Goal: Task Accomplishment & Management: Manage account settings

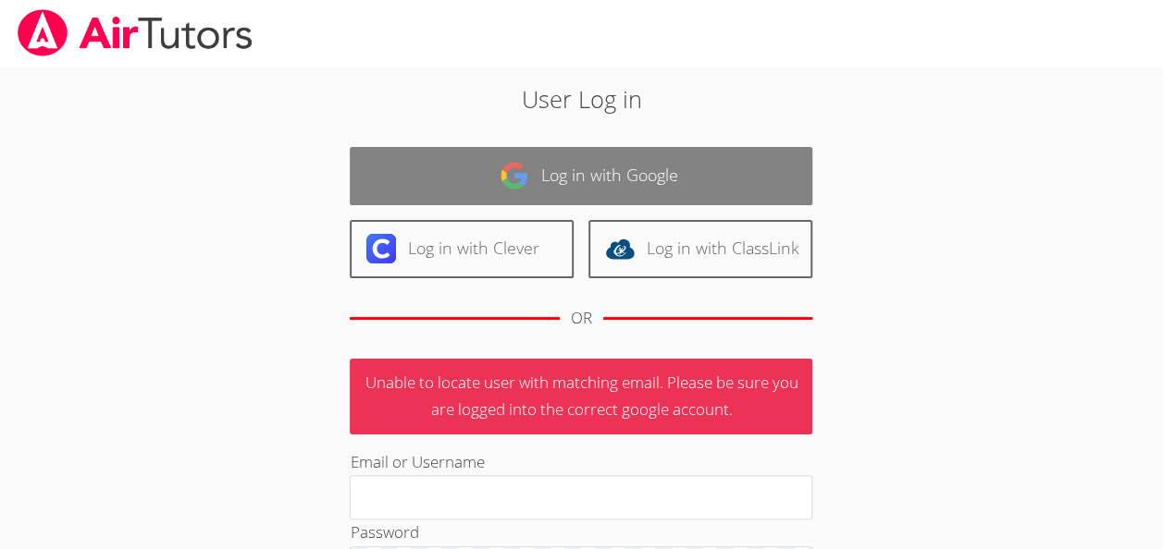
click at [424, 167] on link "Log in with Google" at bounding box center [581, 176] width 462 height 58
click at [427, 196] on link "Log in with Google" at bounding box center [581, 176] width 462 height 58
click at [386, 196] on link "Log in with Google" at bounding box center [581, 176] width 462 height 58
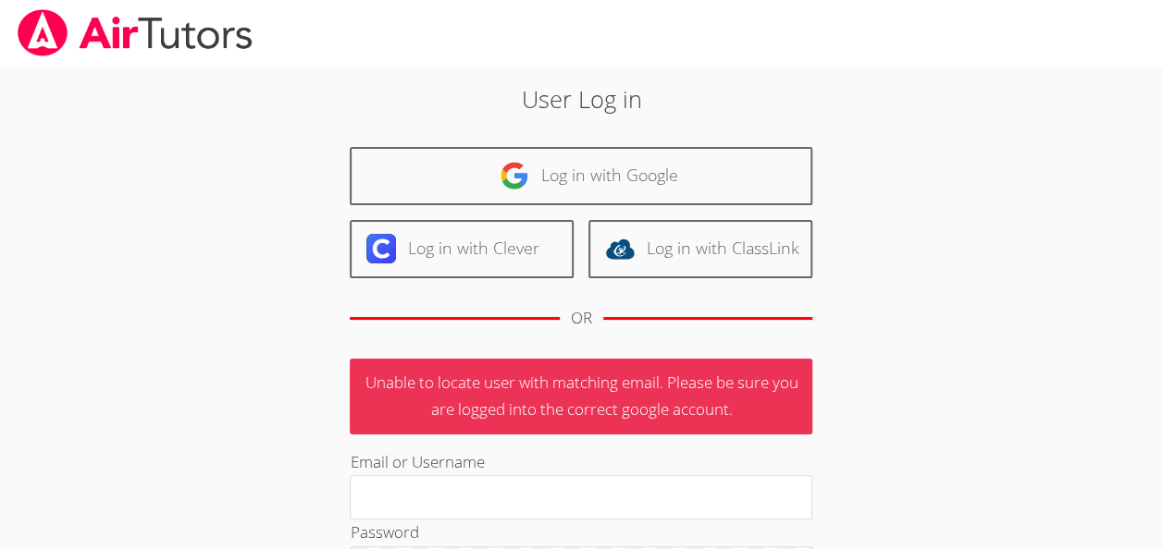
click at [450, 120] on div "User Log in Log in with Google Log in with Clever Log in with ClassLink OR Unab…" at bounding box center [581, 439] width 628 height 717
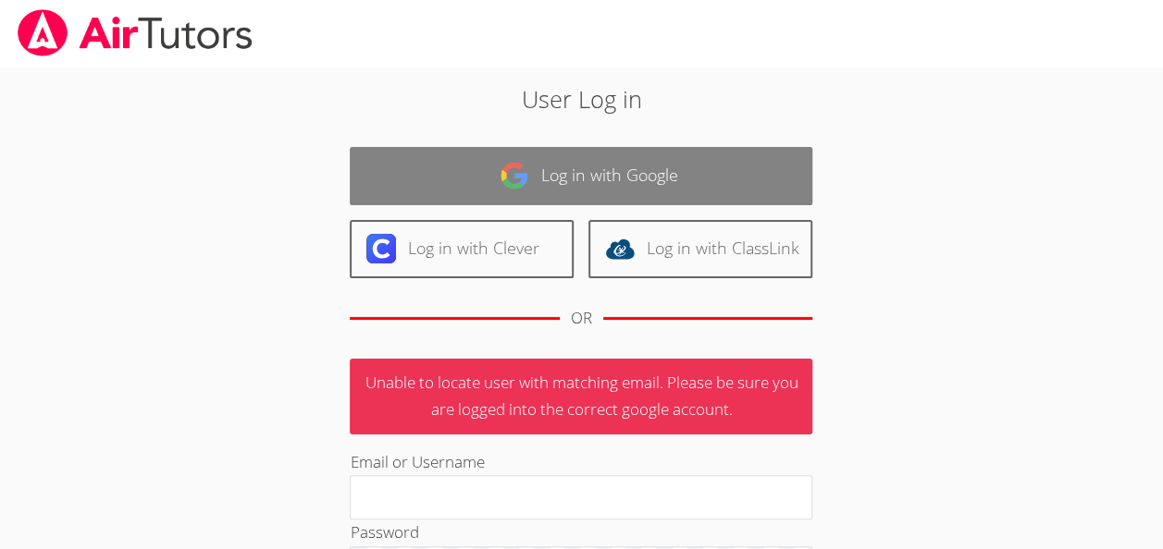
click at [440, 153] on link "Log in with Google" at bounding box center [581, 176] width 462 height 58
